Goal: Find specific page/section

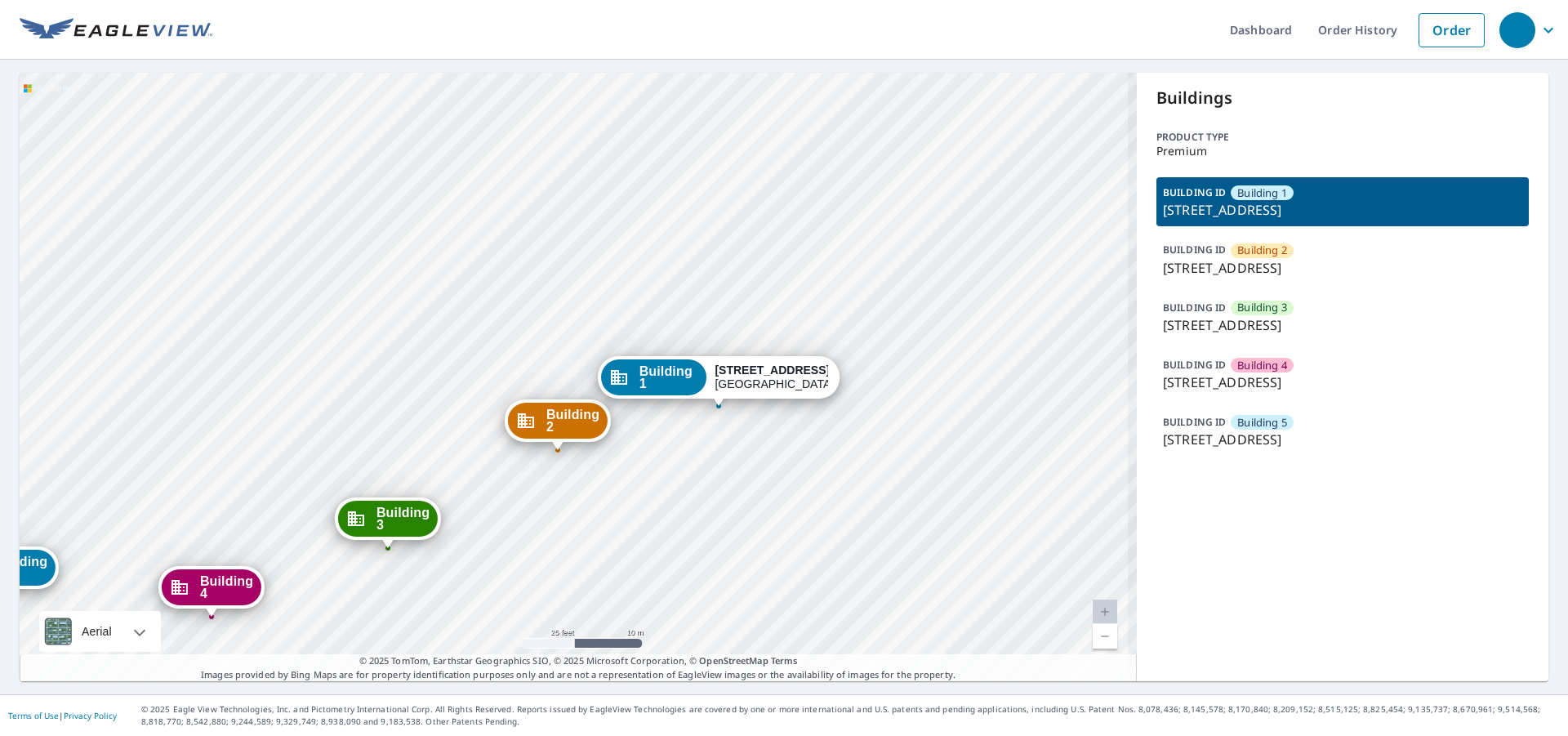
drag, startPoint x: 652, startPoint y: 421, endPoint x: 320, endPoint y: 316, distance: 348.2
click at [320, 316] on div "Building 2 1905 Old Russellville Pike Clarksville, TN 37043 Building 3 1905 Old…" at bounding box center [578, 376] width 1117 height 609
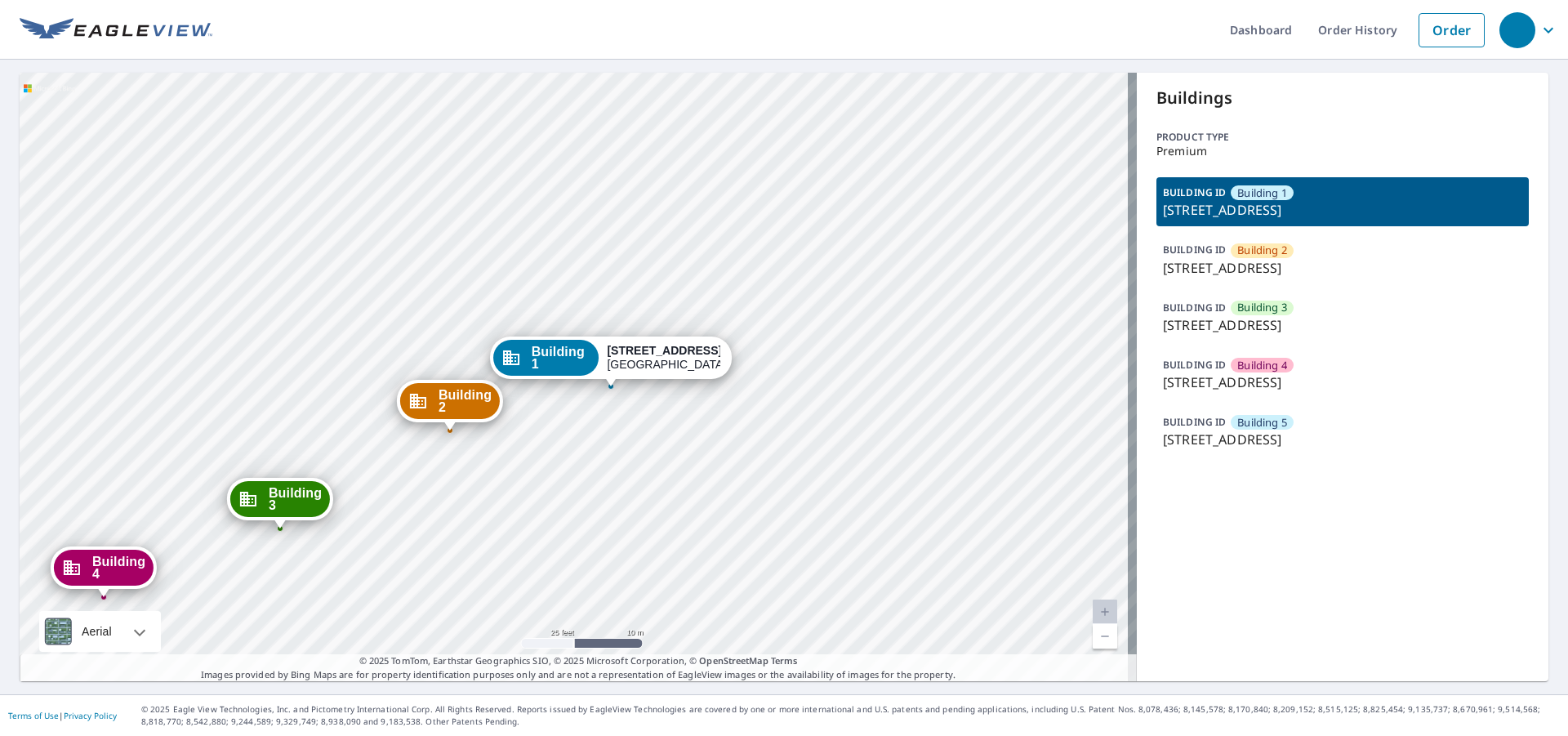
click at [488, 299] on div "Building 2 1905 Old Russellville Pike Clarksville, TN 37043 Building 3 1905 Old…" at bounding box center [578, 376] width 1117 height 609
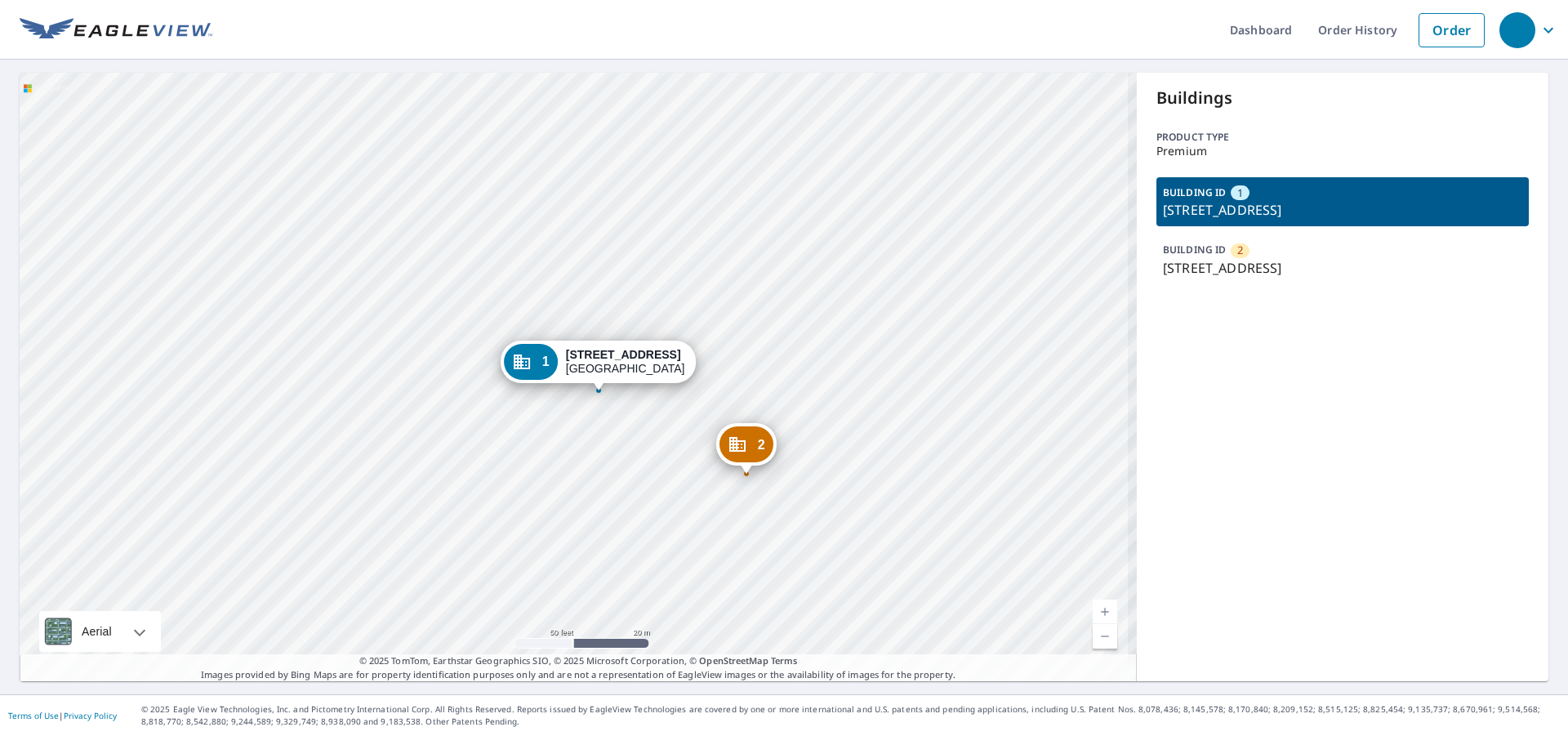
drag, startPoint x: 541, startPoint y: 380, endPoint x: 590, endPoint y: 381, distance: 49.0
click at [590, 381] on div "1 1210 1st Ave N Northwood, IA 50459" at bounding box center [599, 361] width 196 height 42
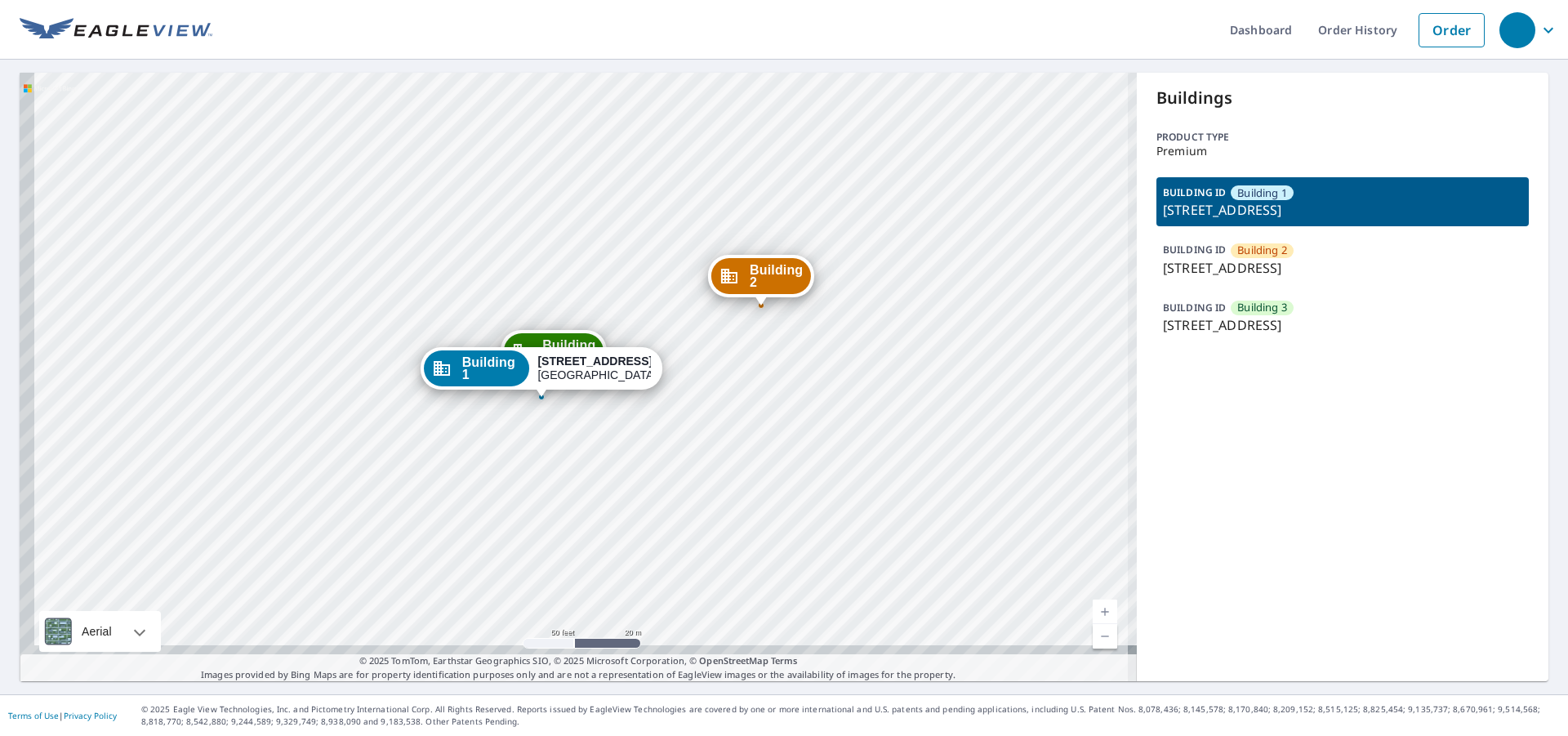
drag, startPoint x: 615, startPoint y: 425, endPoint x: 655, endPoint y: 329, distance: 104.0
click at [655, 329] on div "Building [GEOGRAPHIC_DATA][STREET_ADDRESS] [GEOGRAPHIC_DATA][STREET_ADDRESS] [G…" at bounding box center [578, 376] width 1117 height 609
